Goal: Task Accomplishment & Management: Use online tool/utility

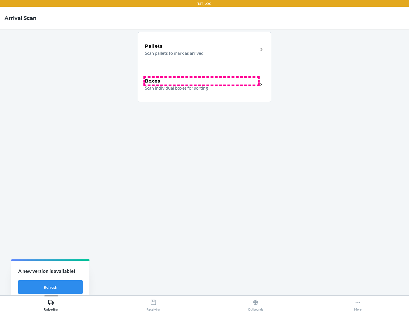
click at [201, 81] on div "Boxes" at bounding box center [201, 81] width 113 height 7
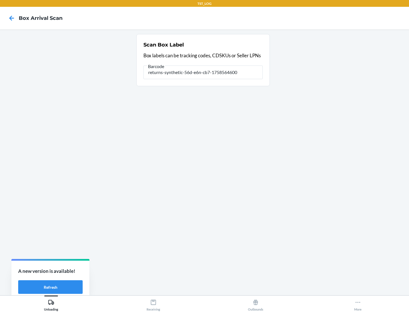
type input "returns-synthetic-56d-e6n-cb7-1758564600"
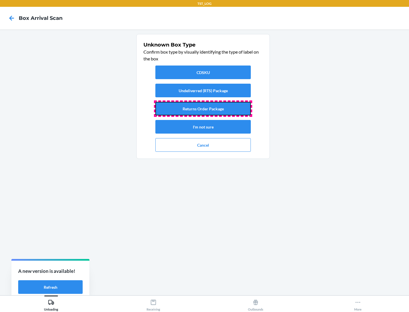
click at [203, 109] on button "Returns Order Package" at bounding box center [202, 109] width 95 height 14
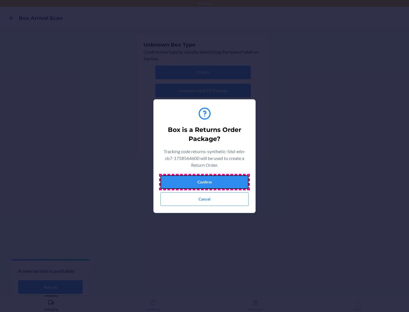
click at [205, 182] on button "Confirm" at bounding box center [204, 183] width 88 height 14
